Goal: Navigation & Orientation: Find specific page/section

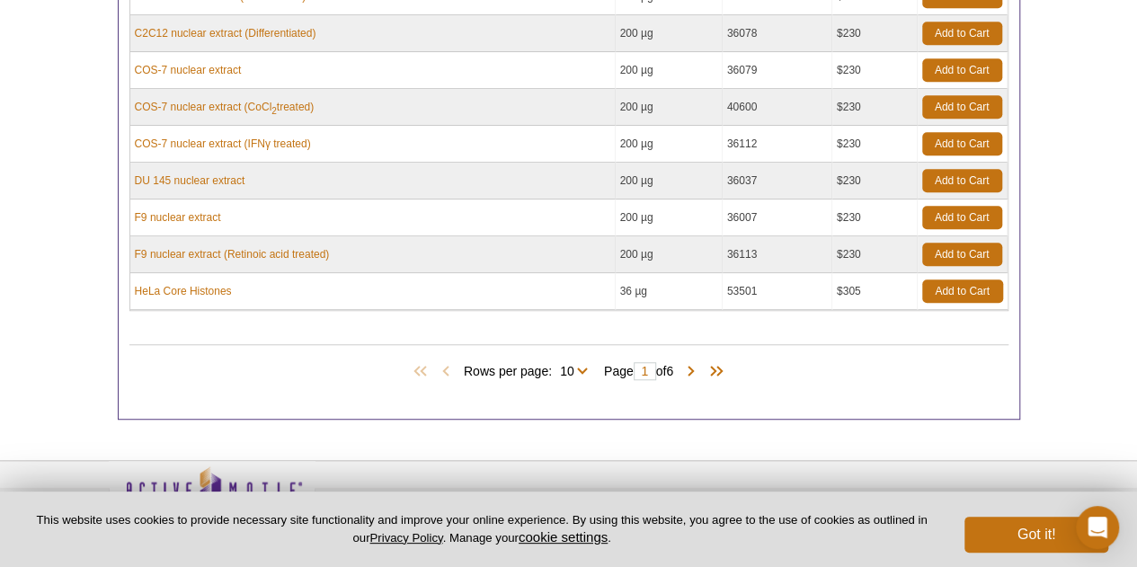
scroll to position [621, 0]
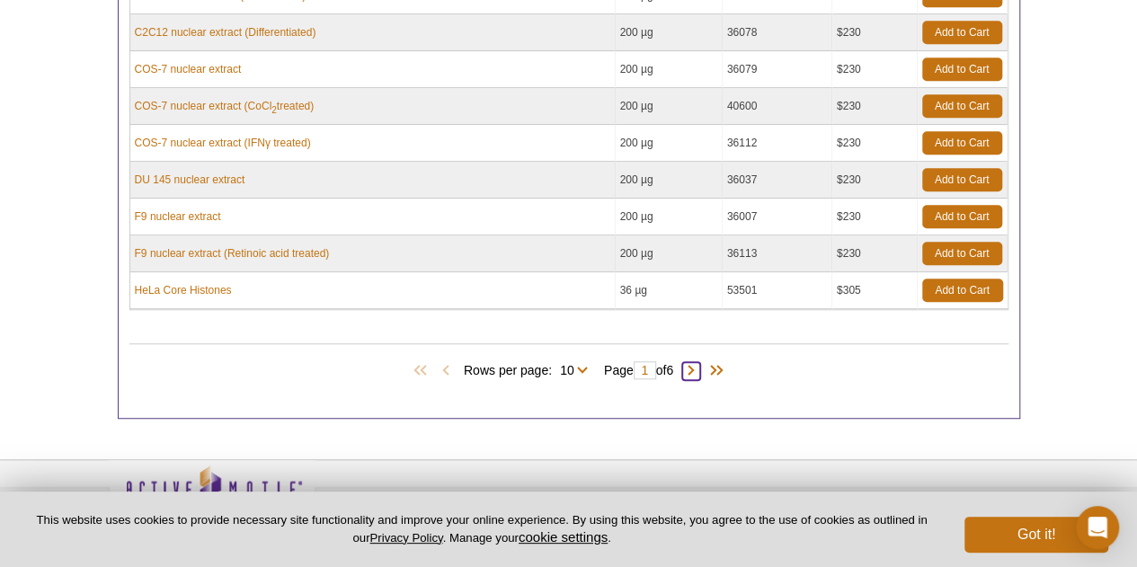
click at [699, 367] on span at bounding box center [691, 371] width 18 height 18
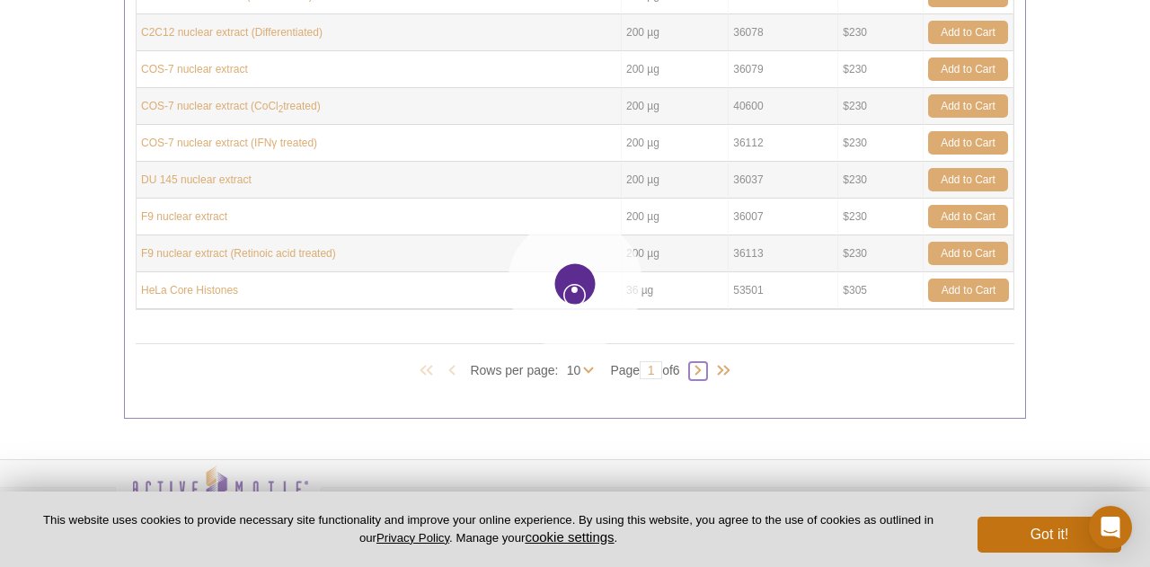
type input "2"
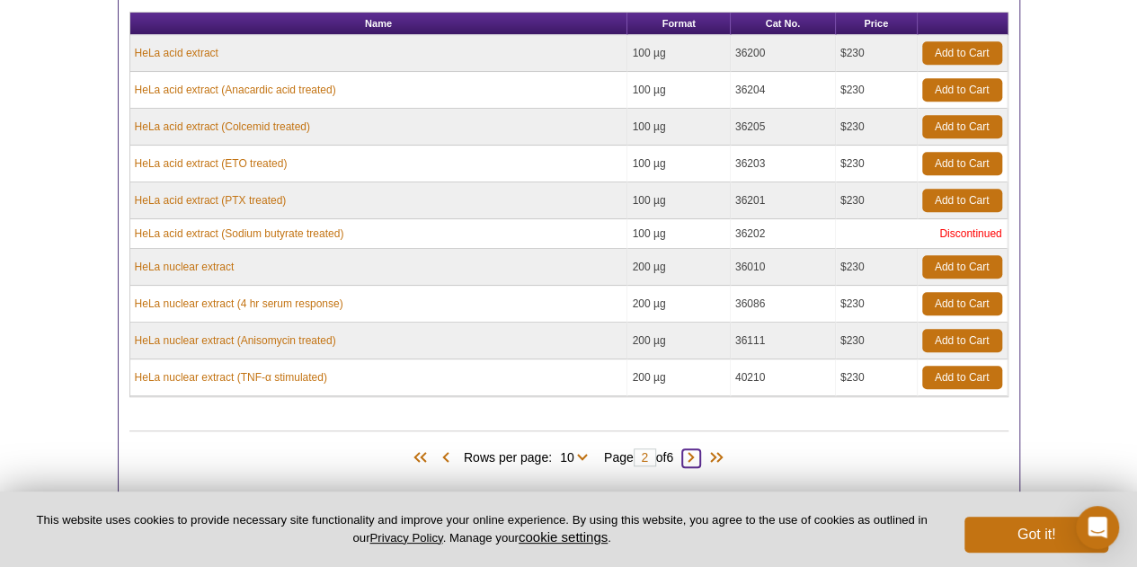
scroll to position [551, 0]
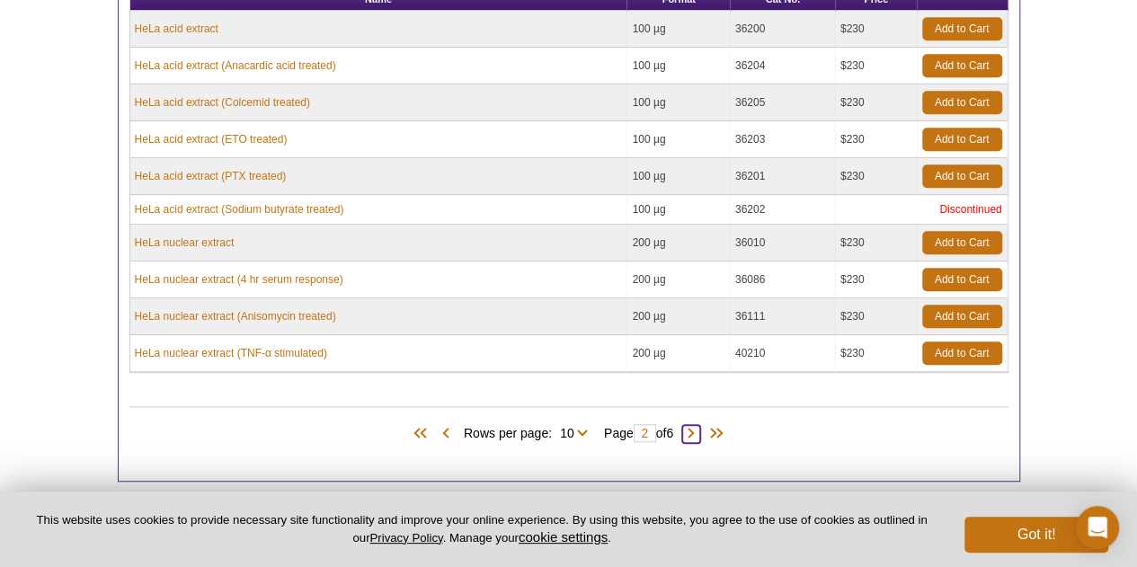
click at [693, 425] on span at bounding box center [691, 434] width 18 height 18
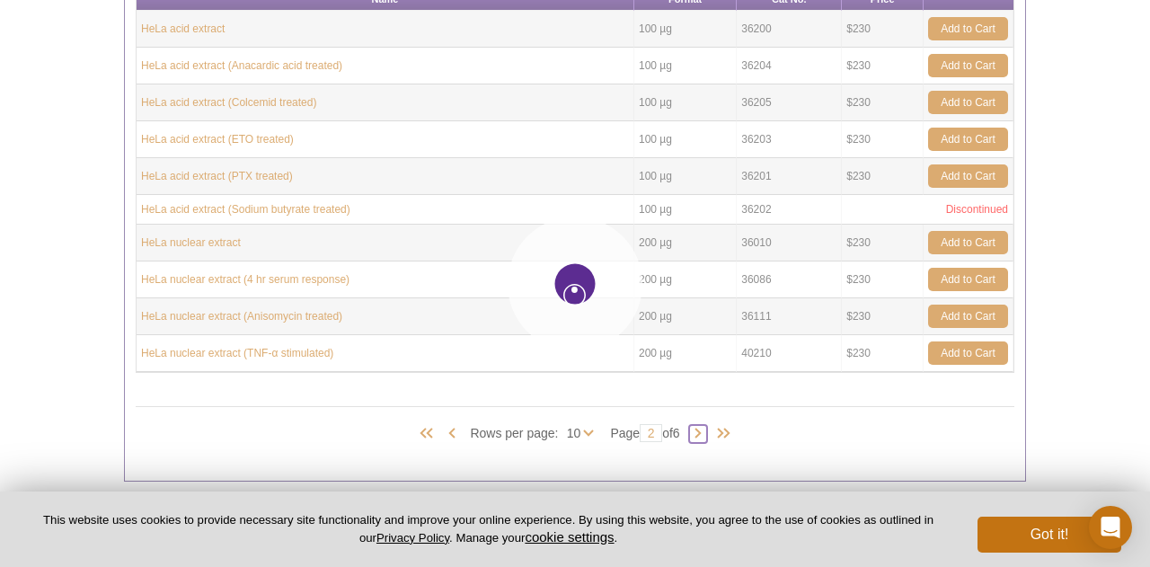
type input "3"
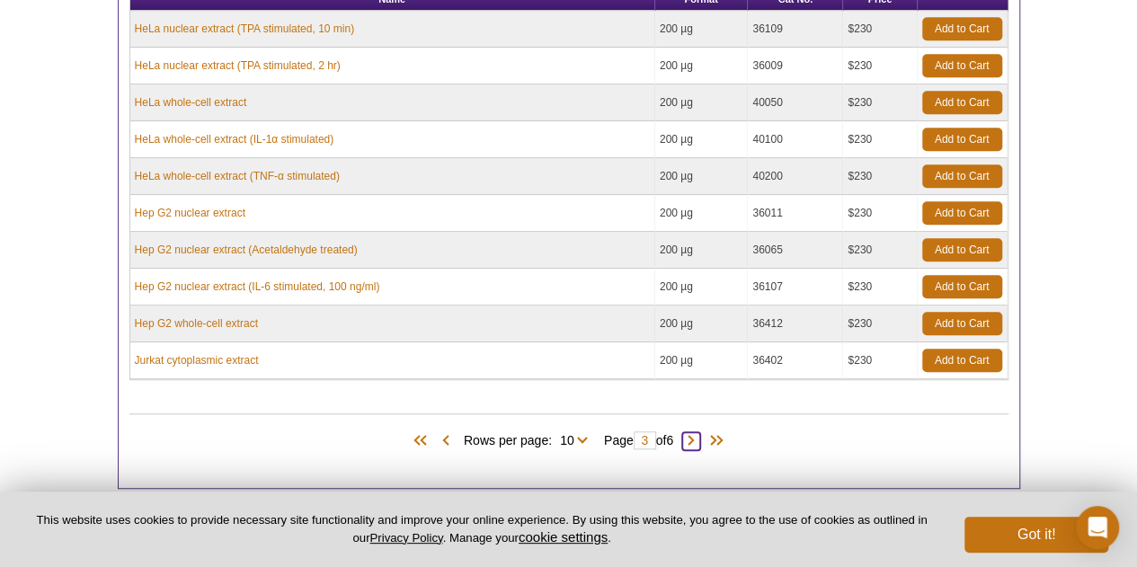
click at [700, 440] on span at bounding box center [691, 441] width 18 height 18
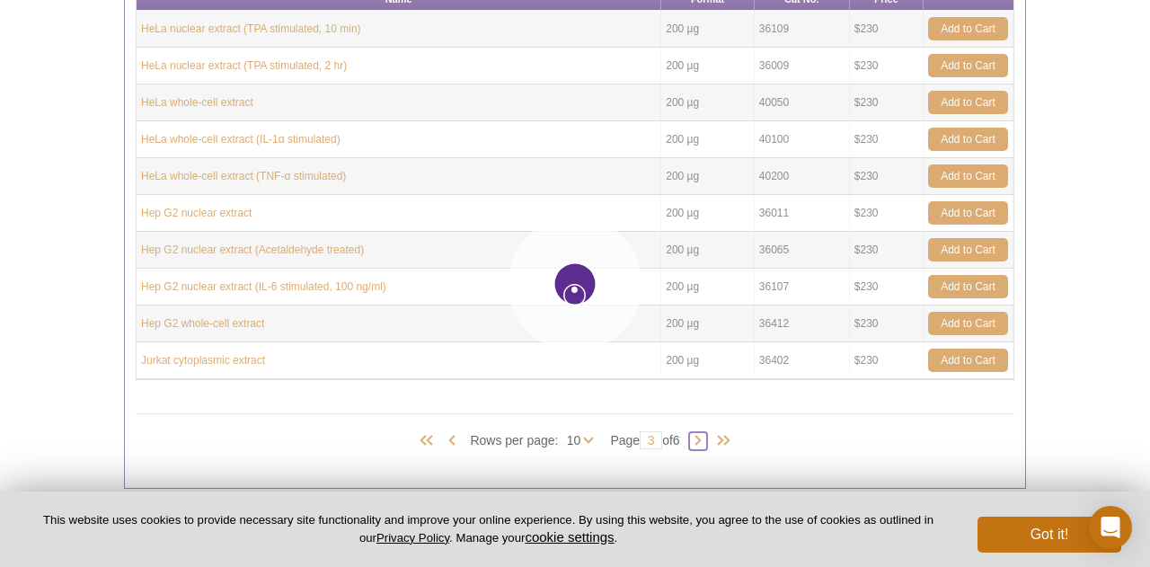
type input "4"
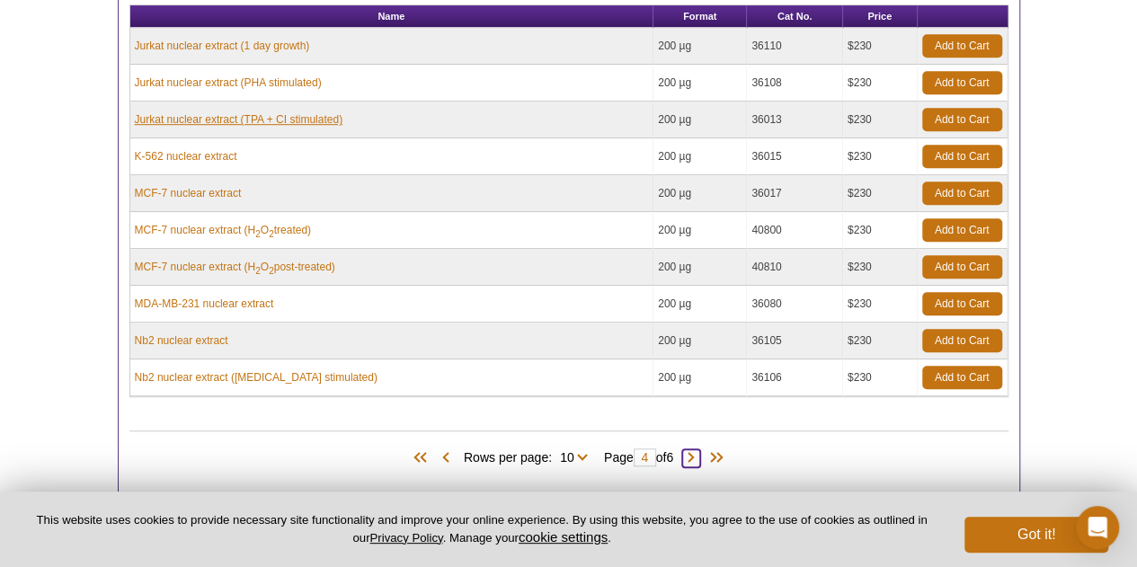
scroll to position [532, 0]
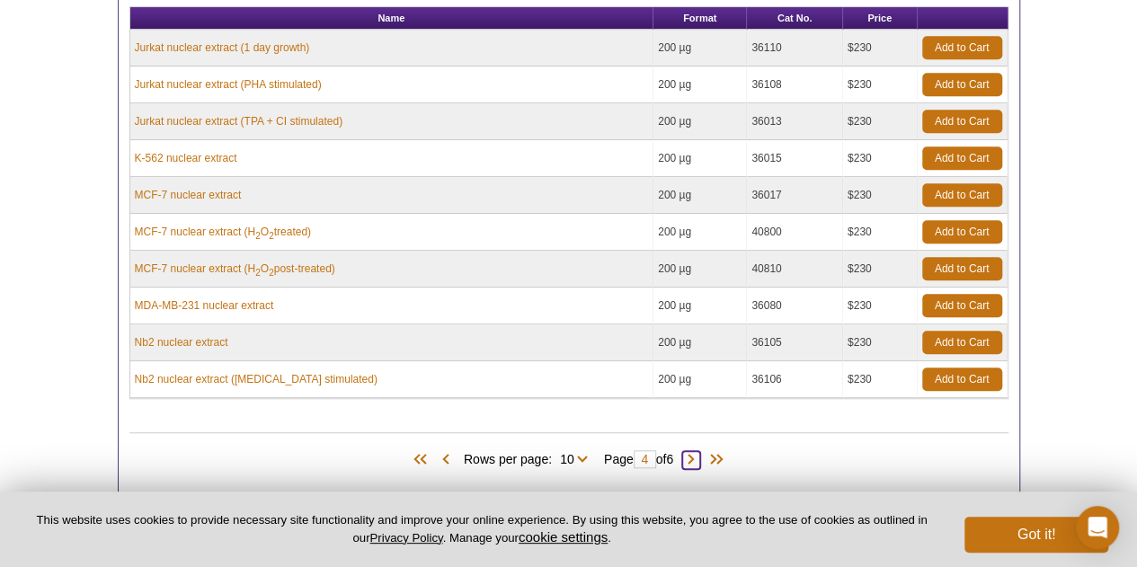
click at [699, 453] on span at bounding box center [691, 460] width 18 height 18
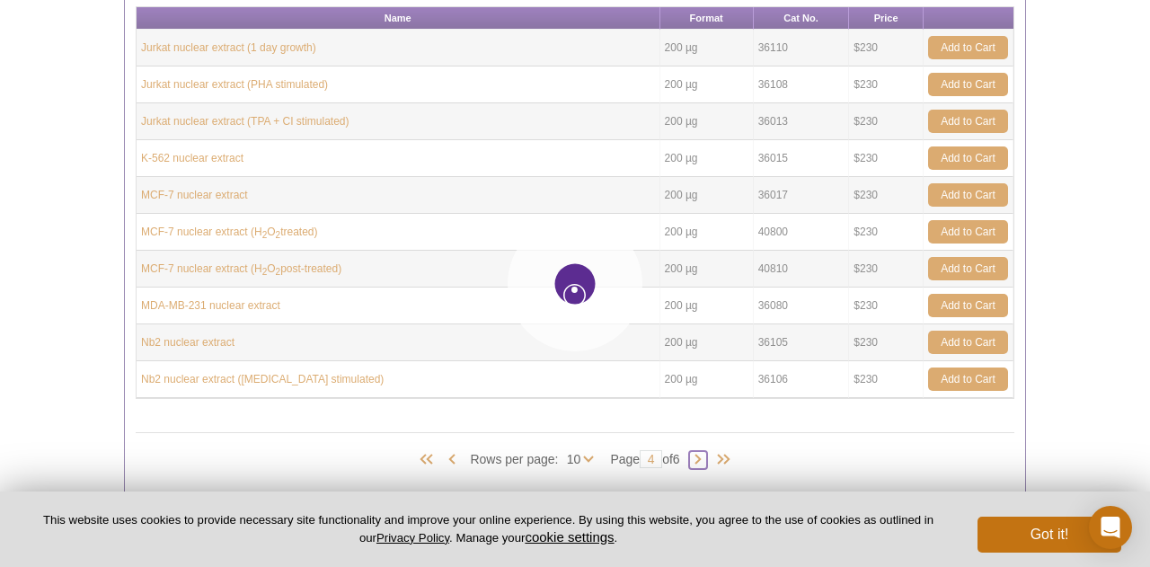
type input "5"
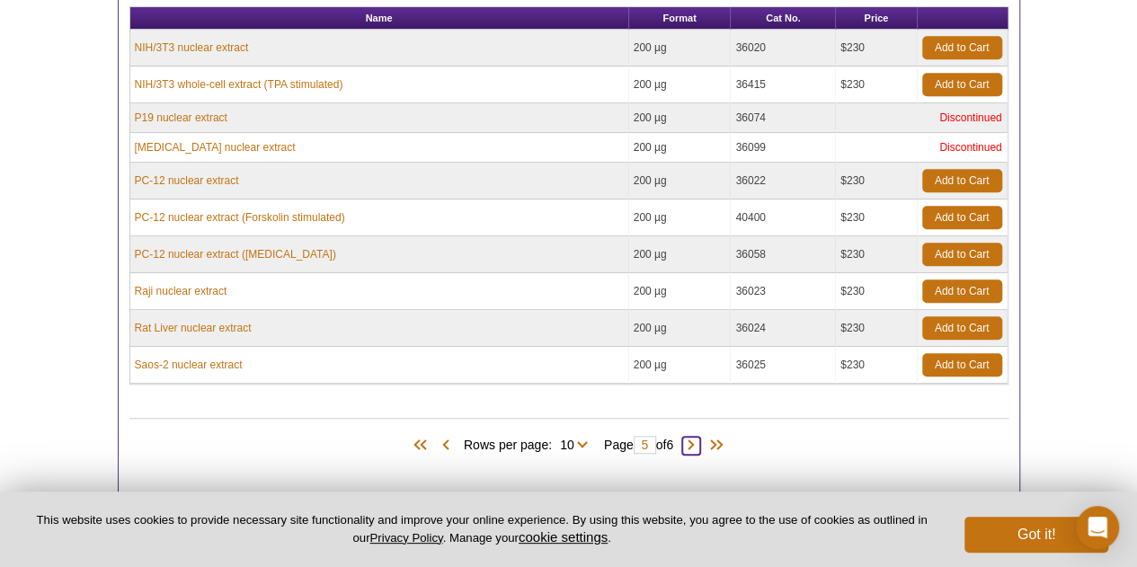
click at [697, 445] on span at bounding box center [691, 446] width 18 height 18
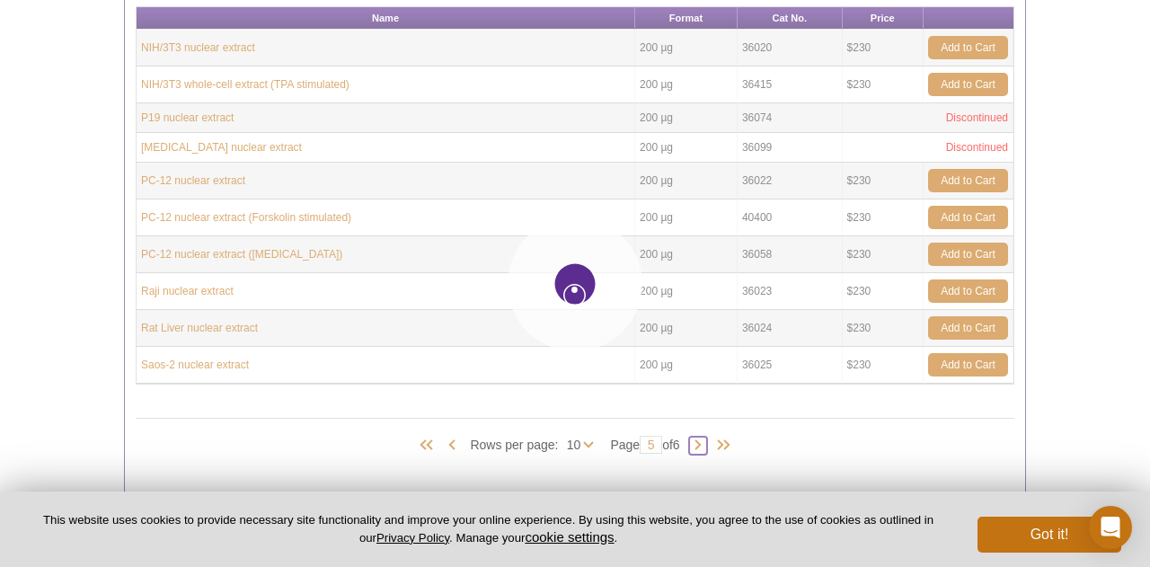
type input "6"
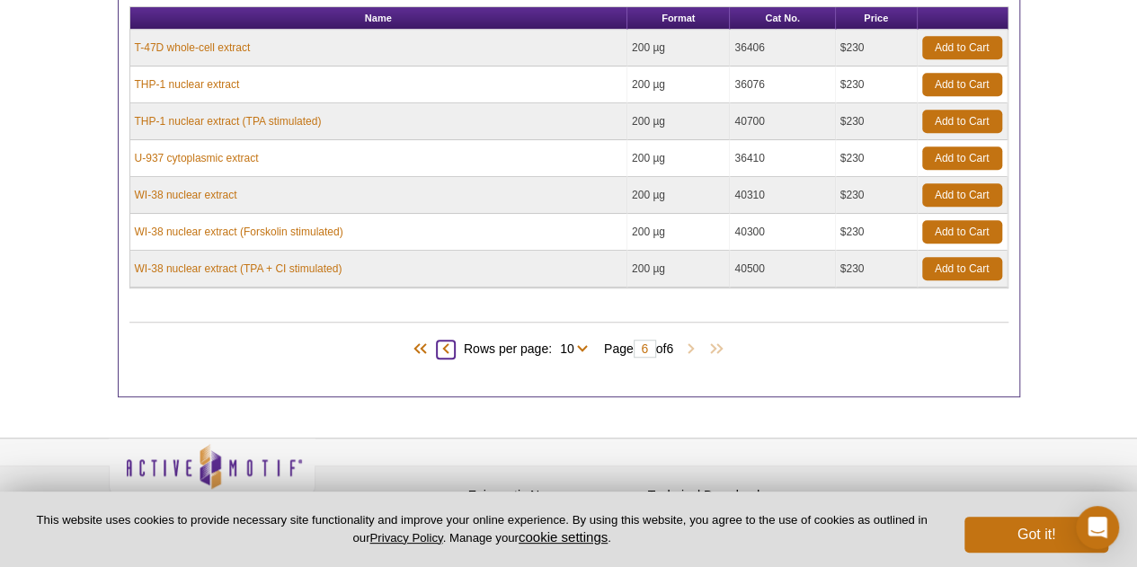
click at [440, 342] on span at bounding box center [446, 350] width 18 height 18
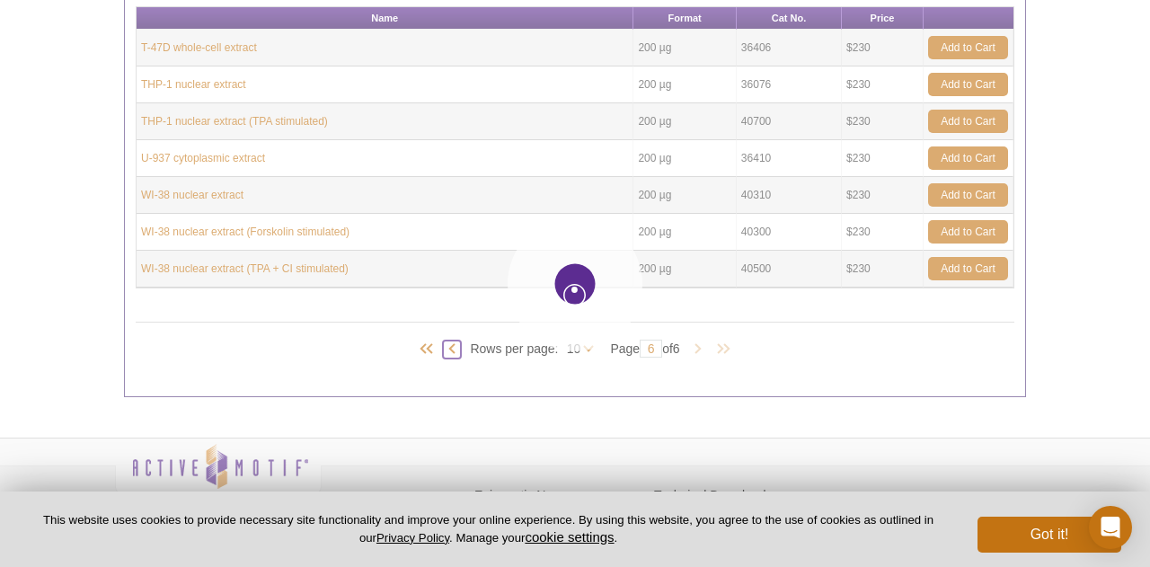
type input "5"
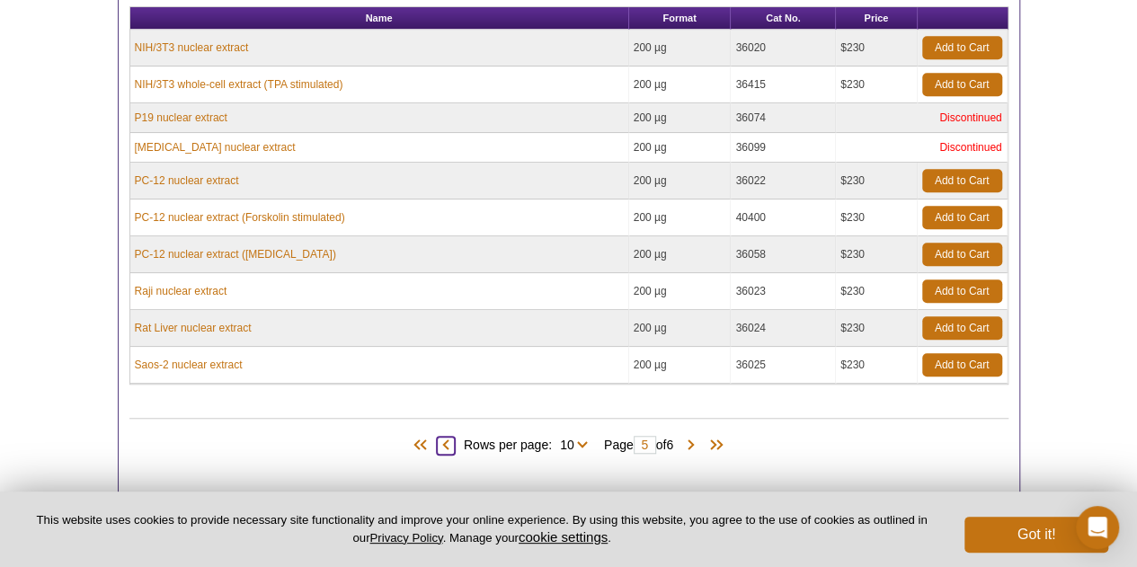
click at [440, 442] on span at bounding box center [446, 446] width 18 height 18
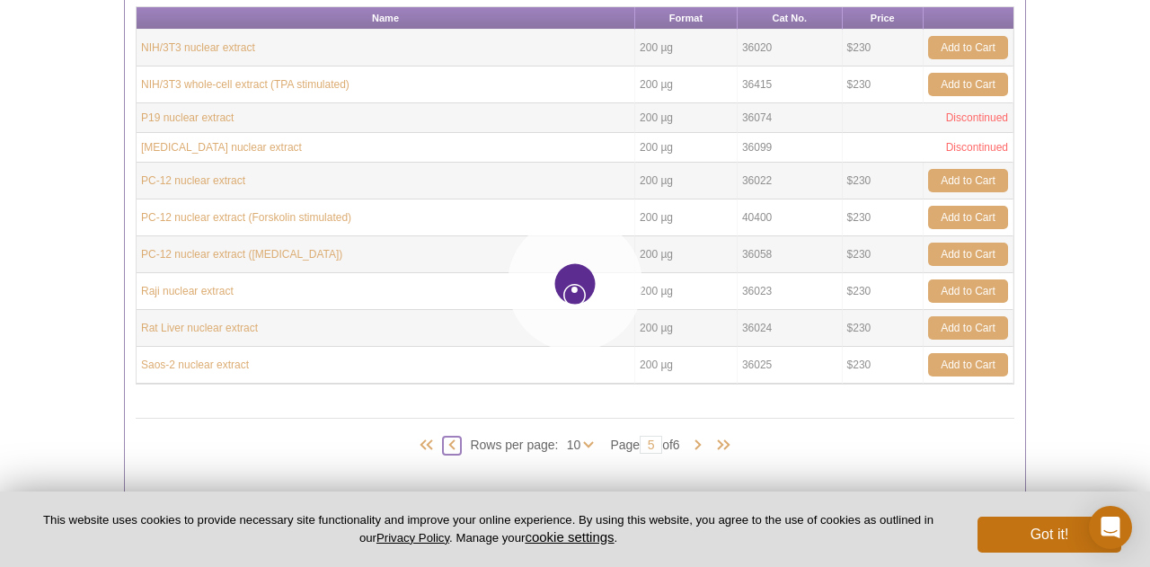
type input "4"
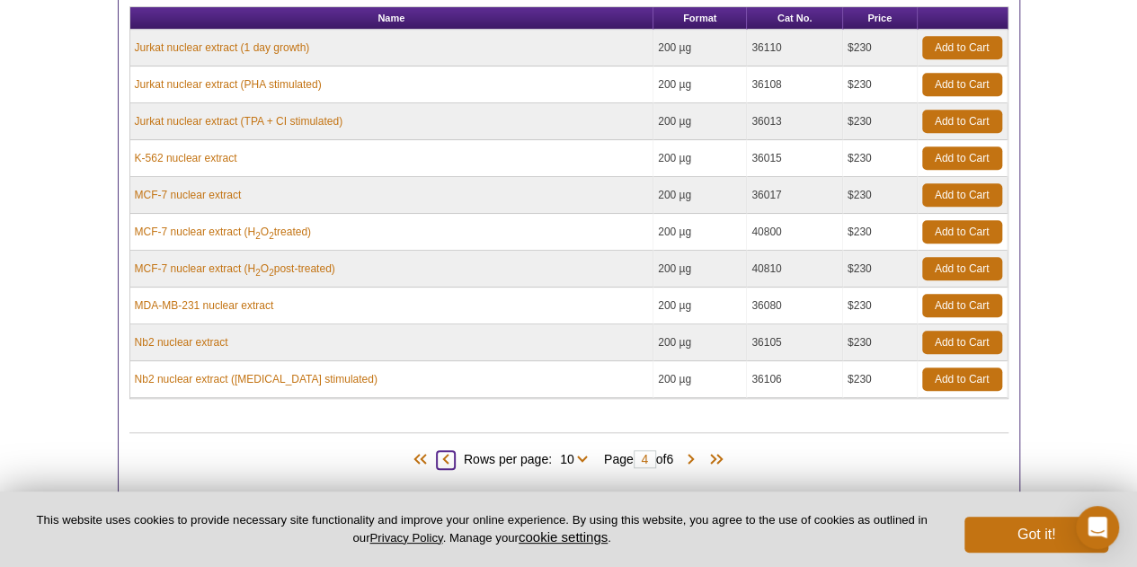
click at [444, 455] on span at bounding box center [446, 460] width 18 height 18
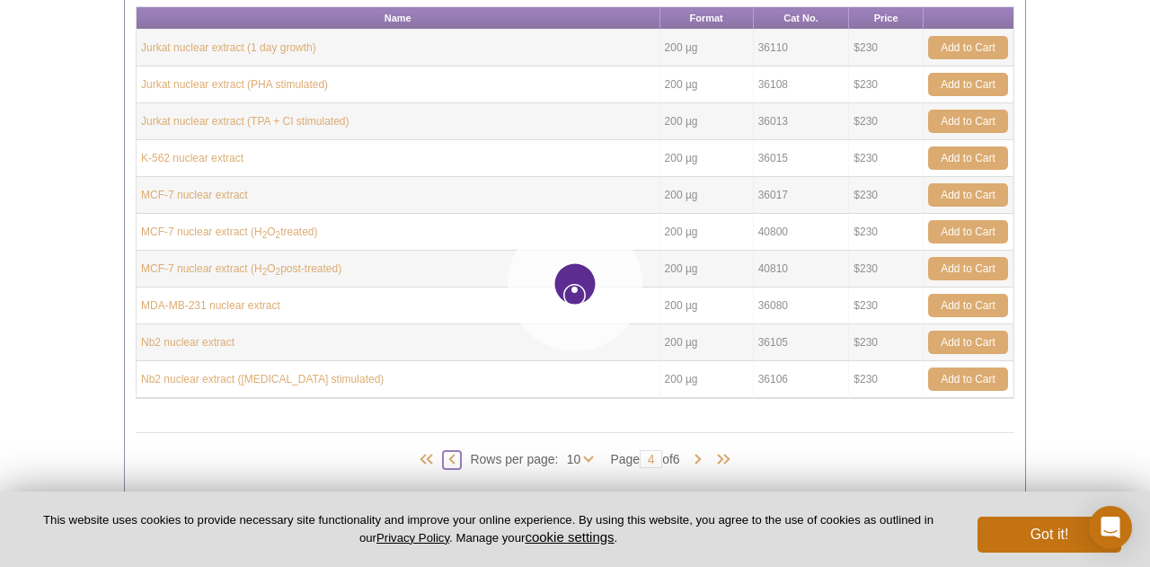
type input "3"
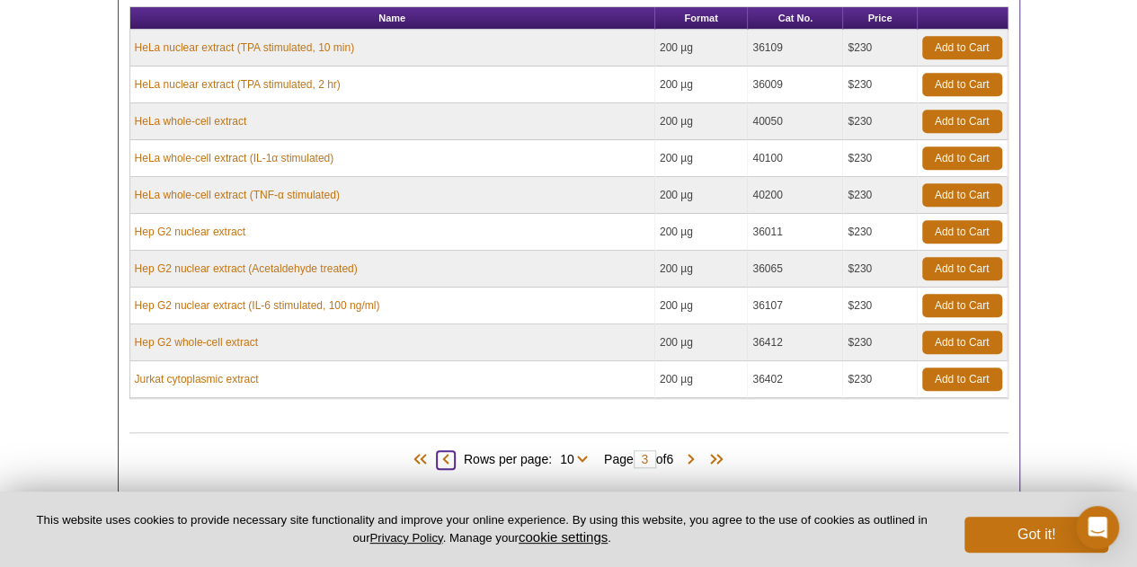
click at [444, 455] on span at bounding box center [446, 460] width 18 height 18
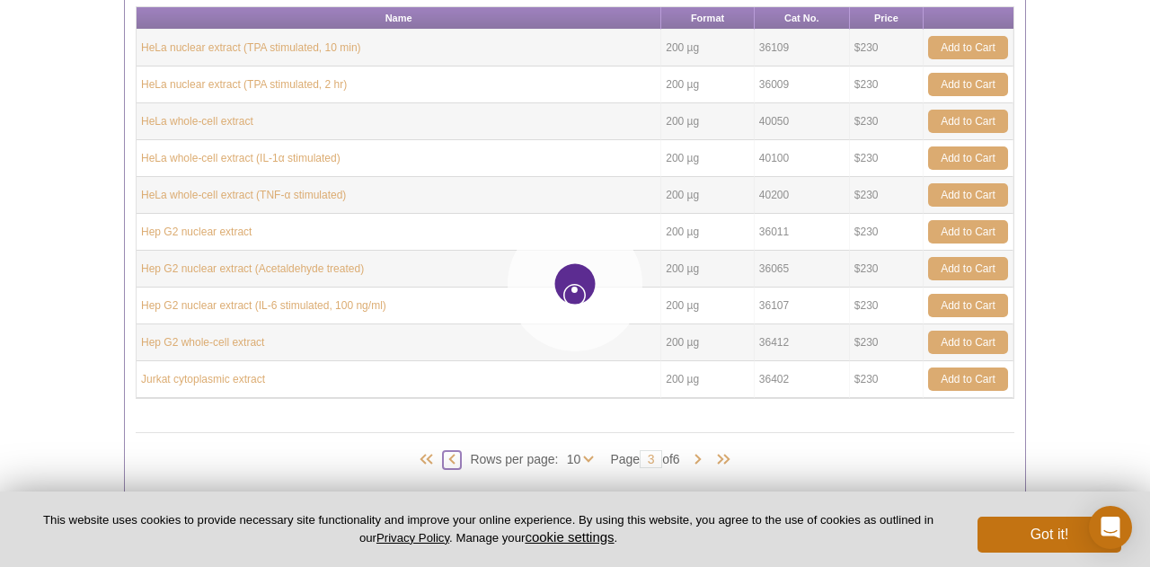
type input "2"
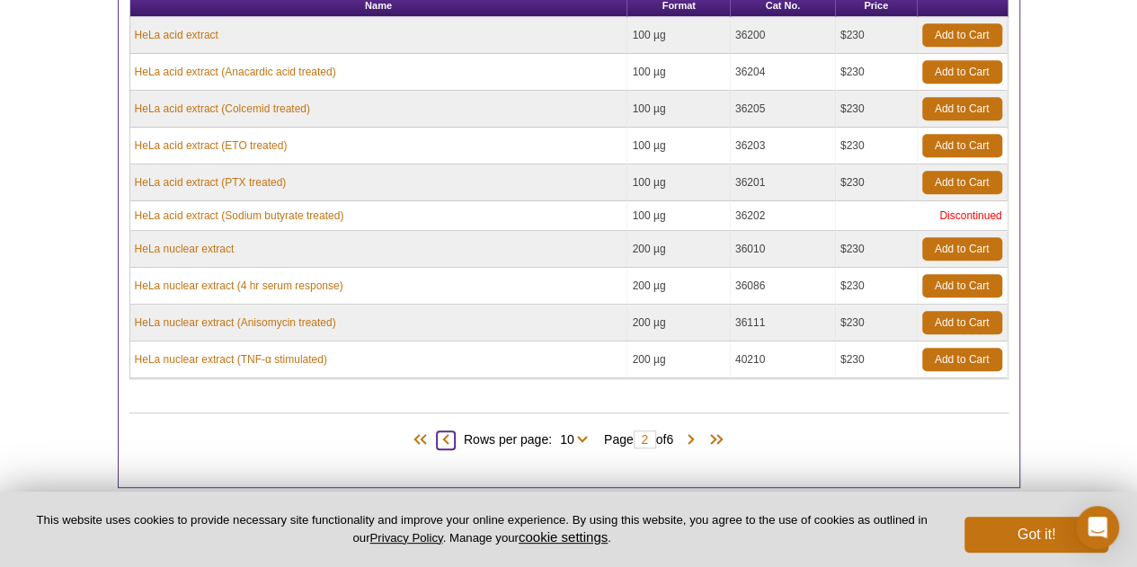
scroll to position [546, 0]
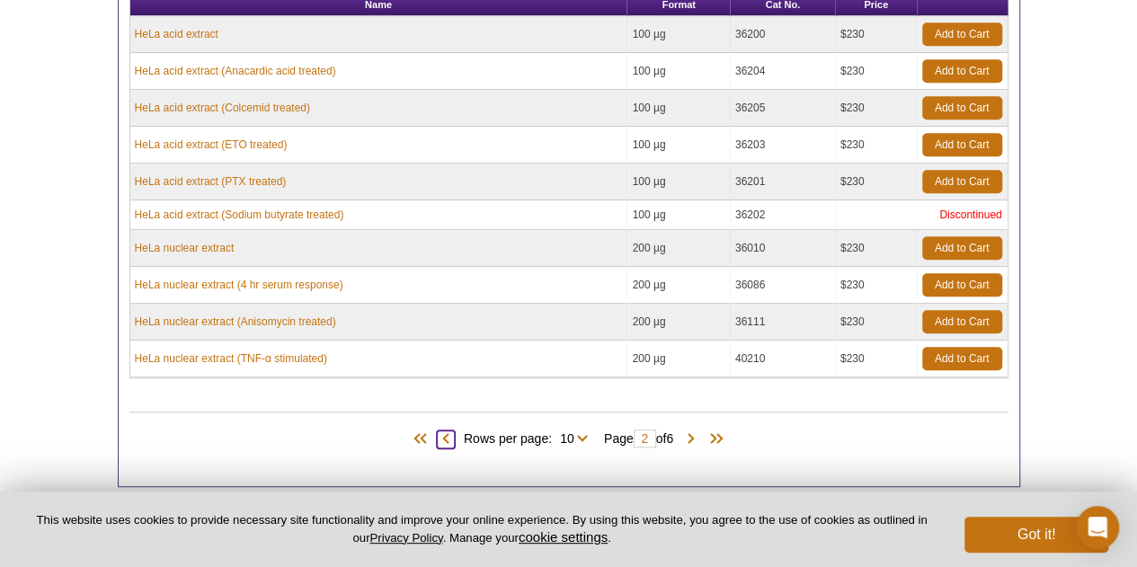
click at [444, 440] on span at bounding box center [446, 440] width 18 height 18
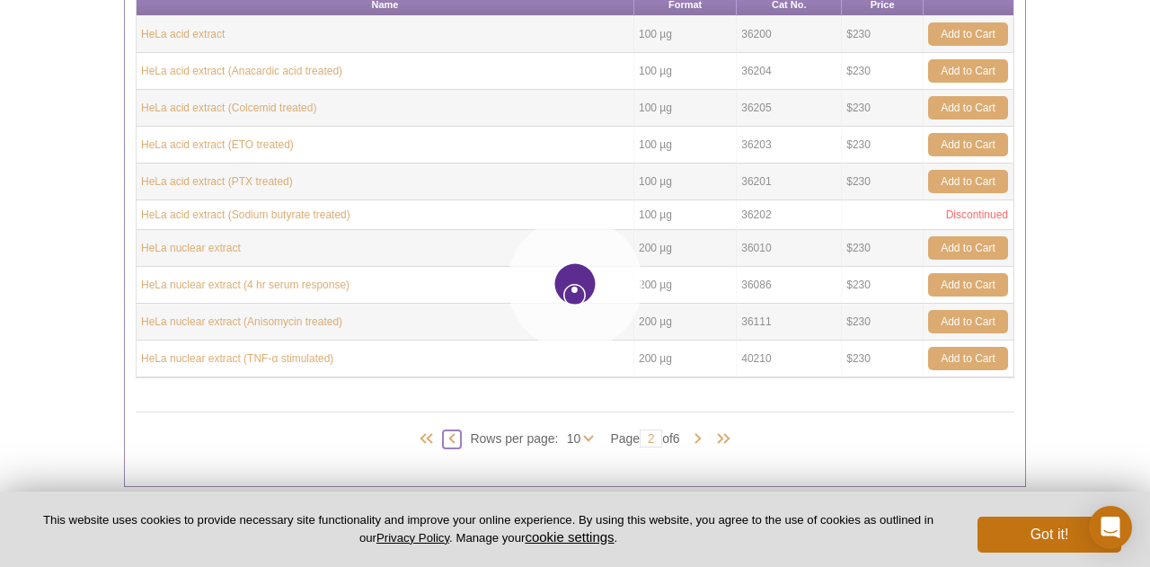
type input "1"
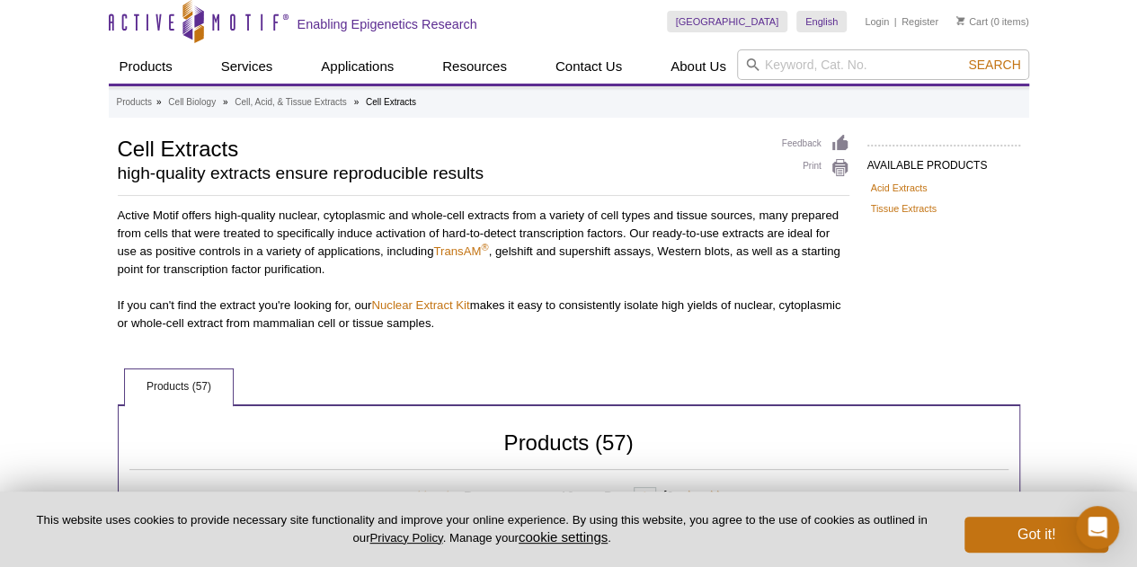
scroll to position [0, 0]
